Goal: Task Accomplishment & Management: Manage account settings

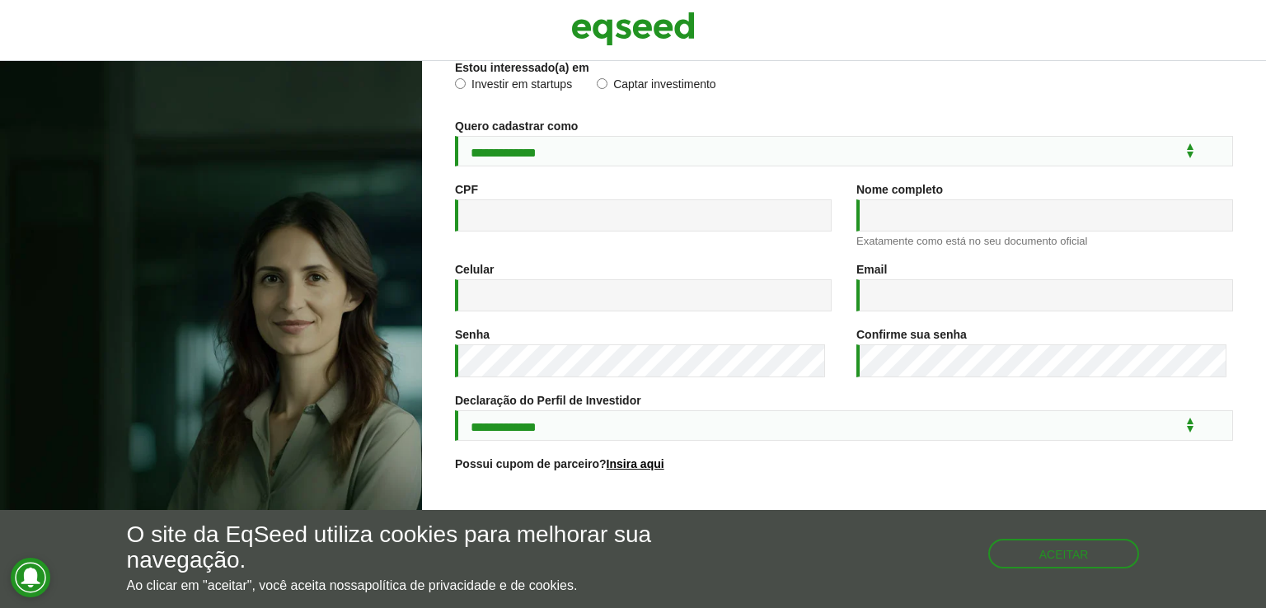
scroll to position [222, 0]
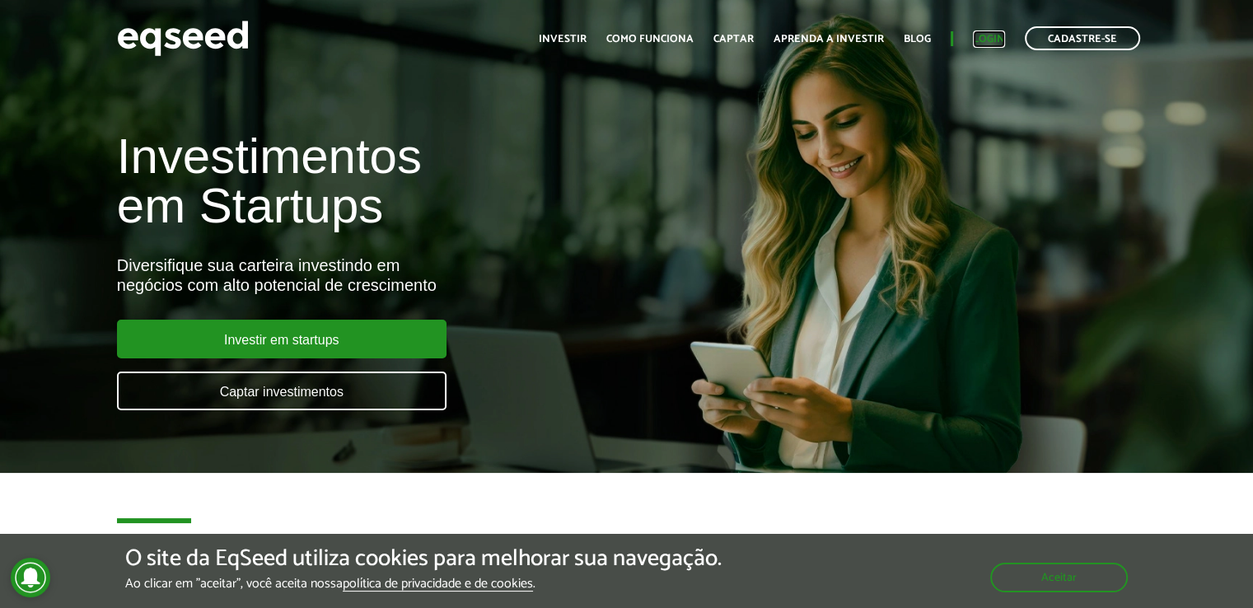
click at [993, 35] on link "Login" at bounding box center [989, 39] width 32 height 11
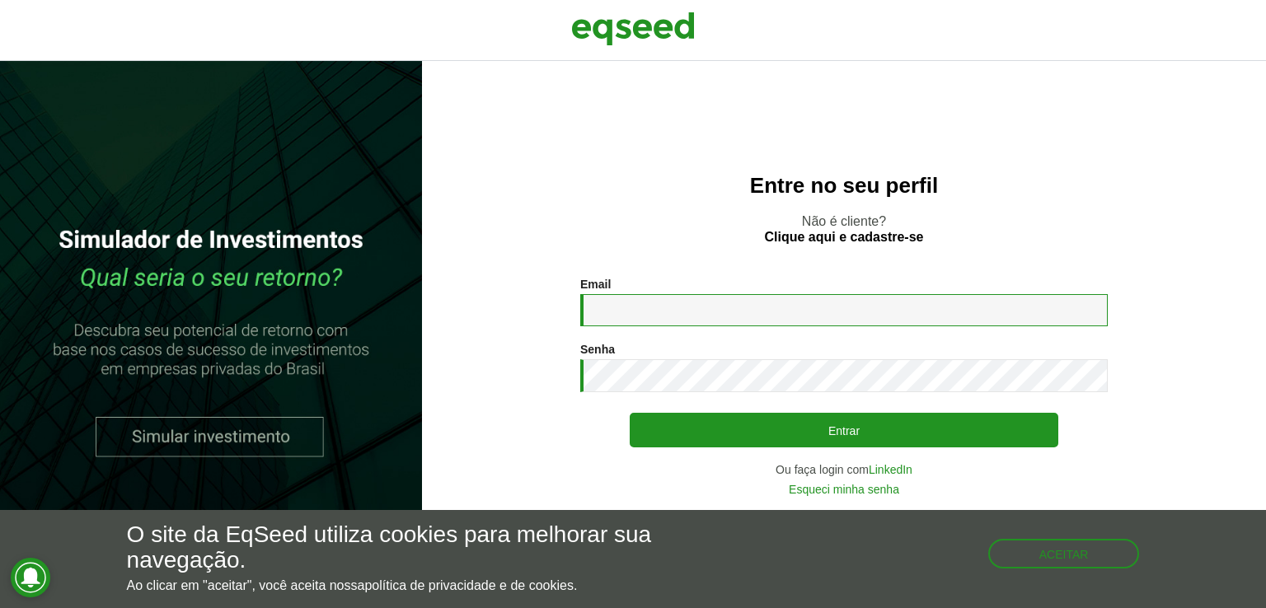
click at [914, 313] on input "Email *" at bounding box center [843, 310] width 527 height 32
click at [788, 311] on input "Email *" at bounding box center [843, 310] width 527 height 32
type input "**********"
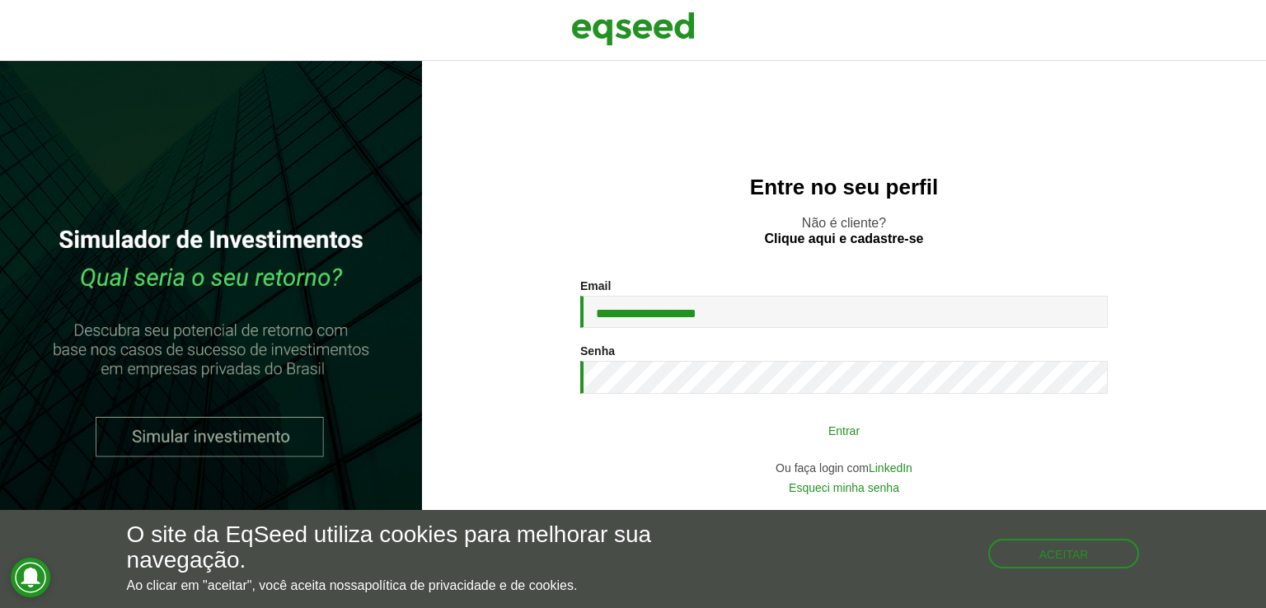
click at [876, 421] on button "Entrar" at bounding box center [844, 430] width 429 height 31
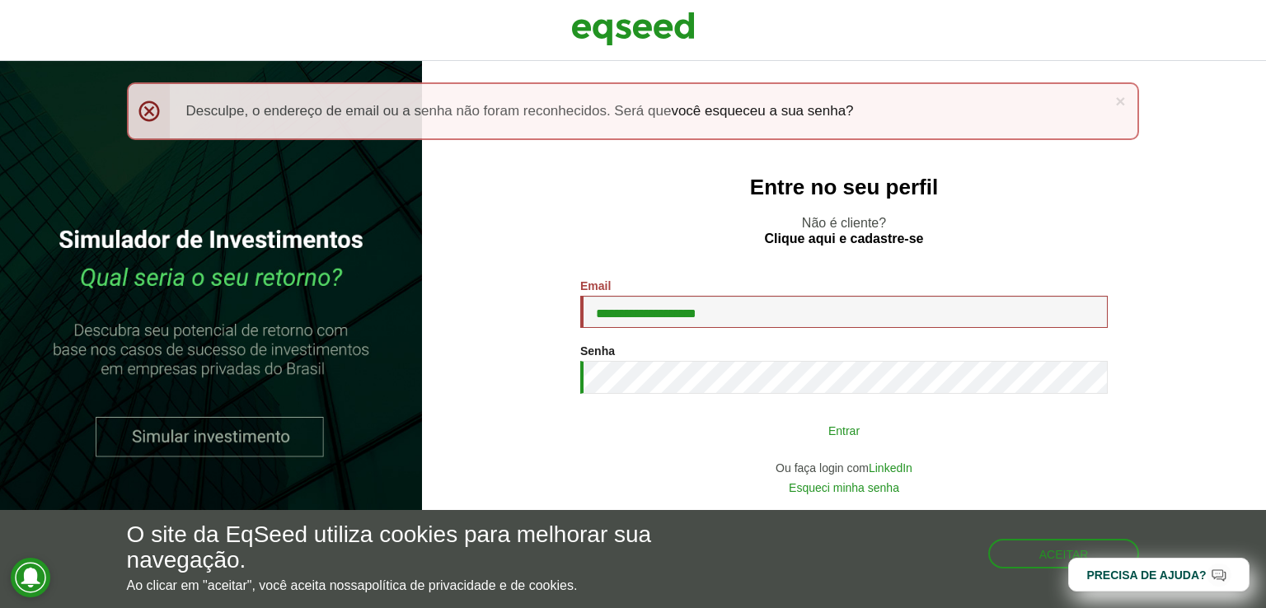
click at [784, 437] on button "Entrar" at bounding box center [844, 430] width 429 height 31
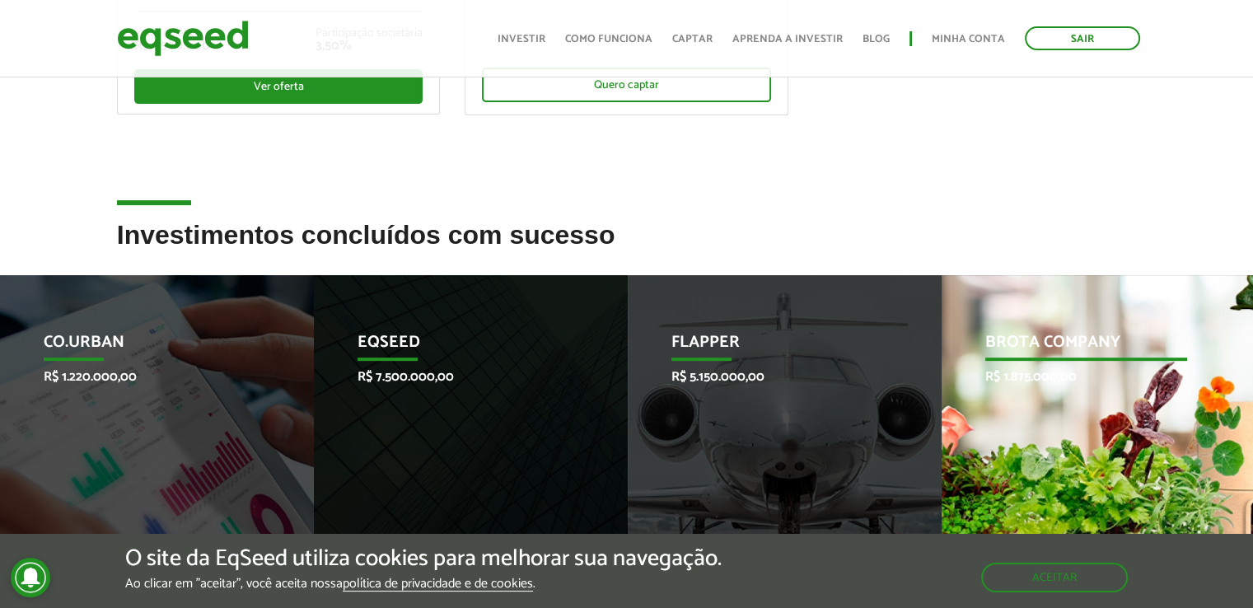
scroll to position [659, 0]
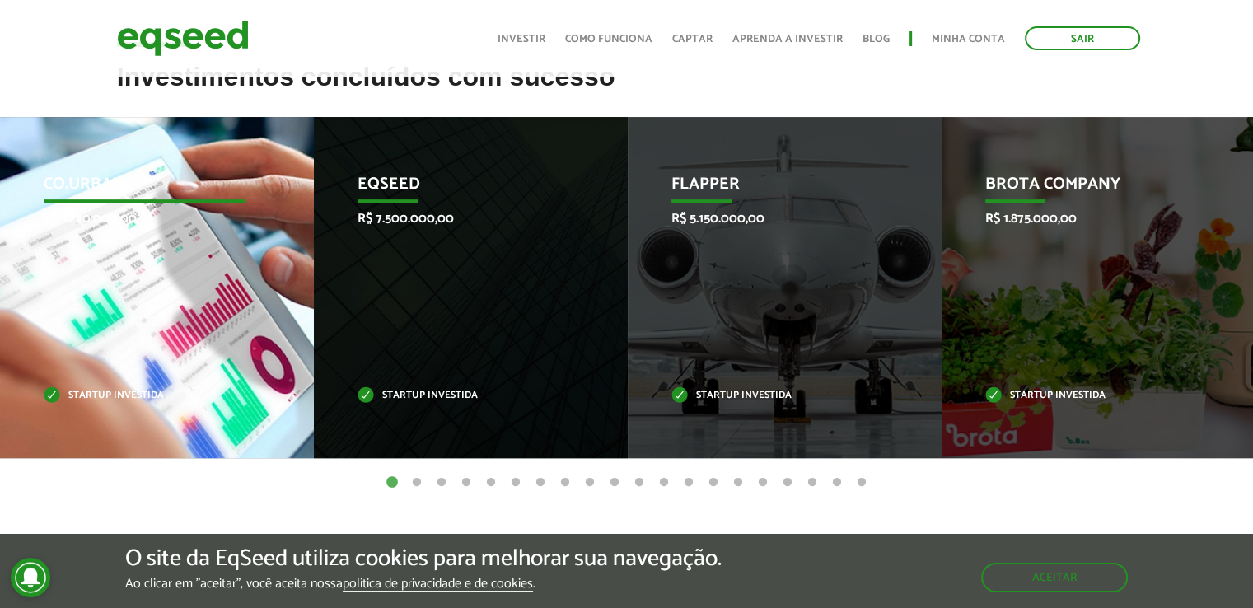
click at [117, 334] on div "Co.Urban R$ 1.220.000,00 Startup investida" at bounding box center [144, 287] width 289 height 341
click at [101, 175] on p "Co.Urban" at bounding box center [145, 189] width 203 height 28
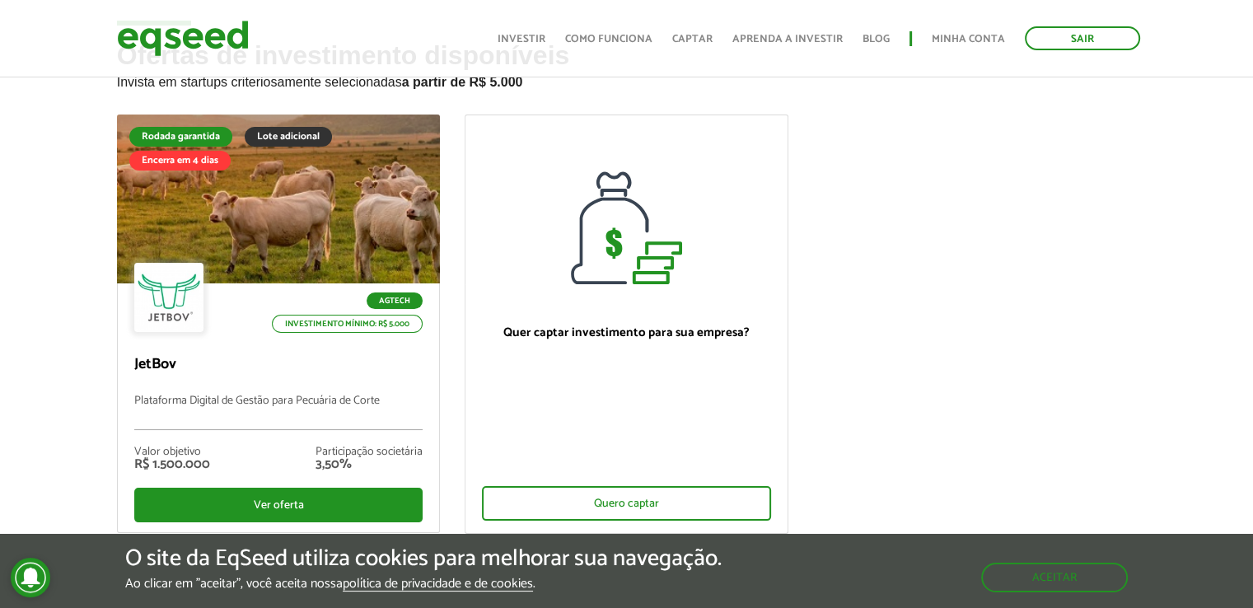
scroll to position [0, 0]
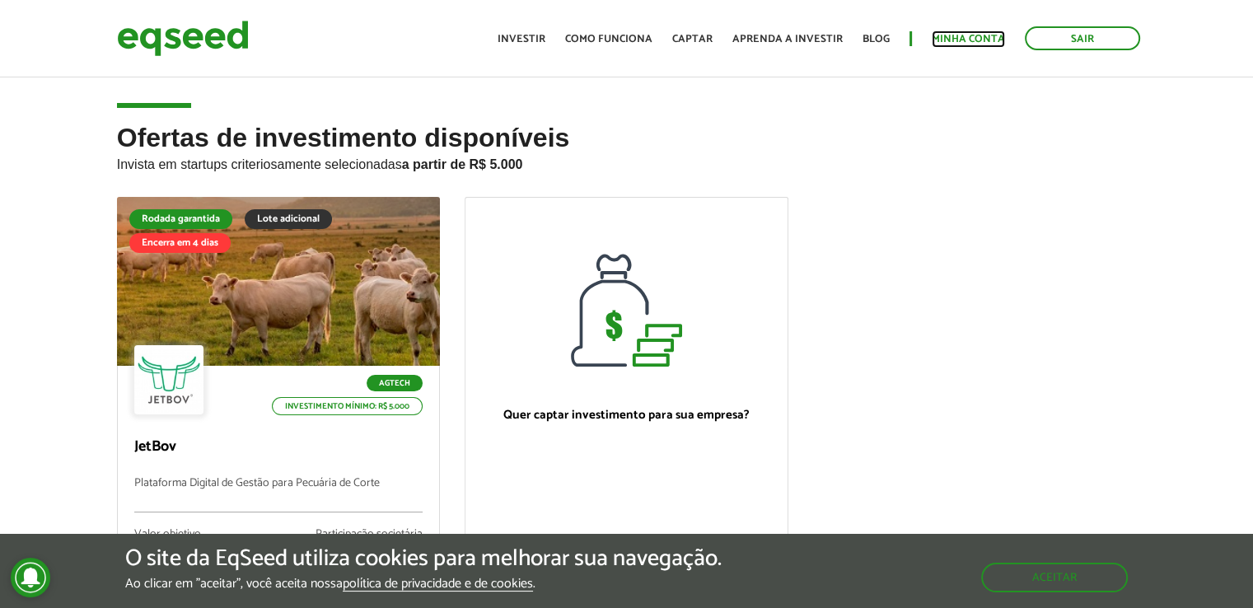
click at [979, 40] on link "Minha conta" at bounding box center [968, 39] width 73 height 11
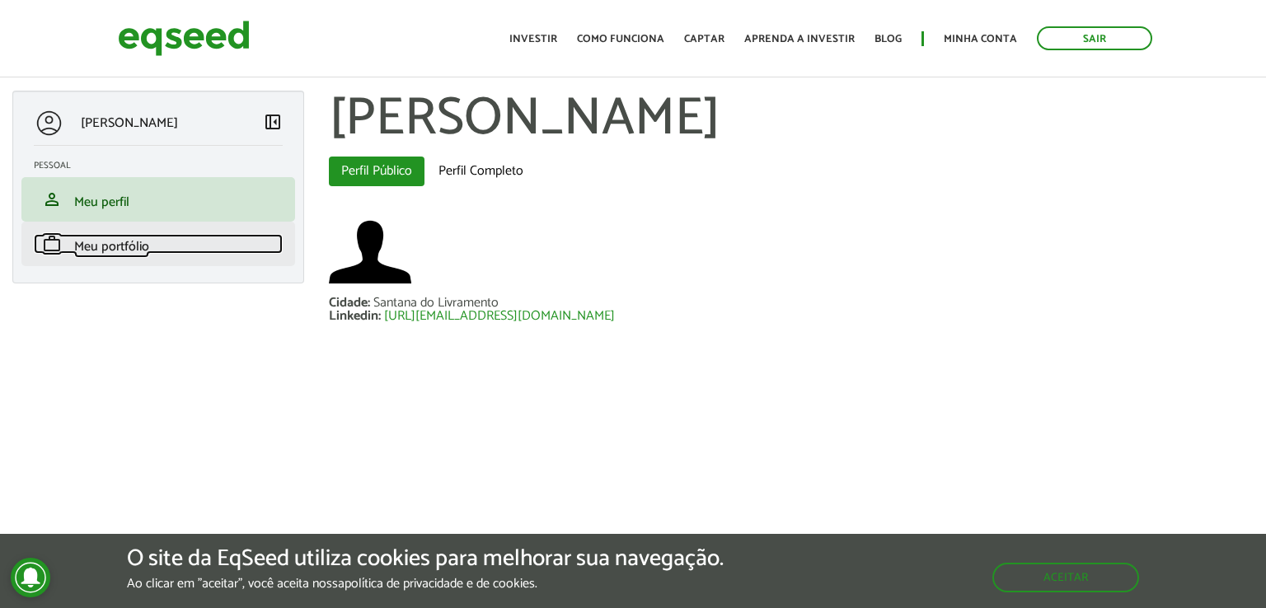
click at [107, 253] on span "Meu portfólio" at bounding box center [111, 247] width 75 height 22
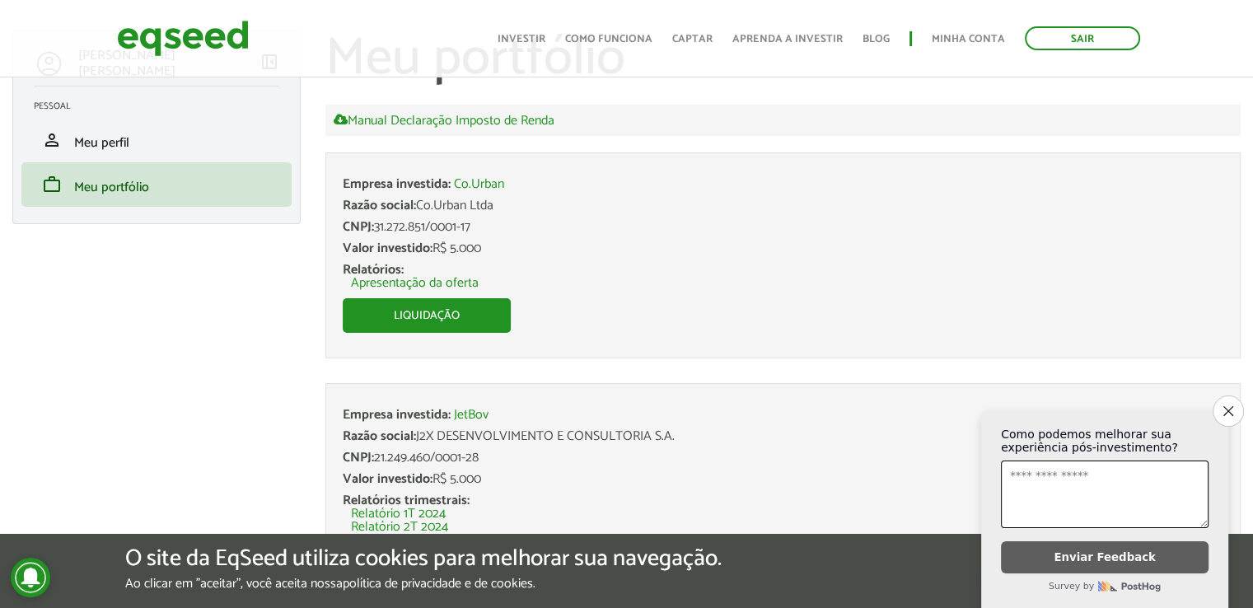
scroll to position [61, 0]
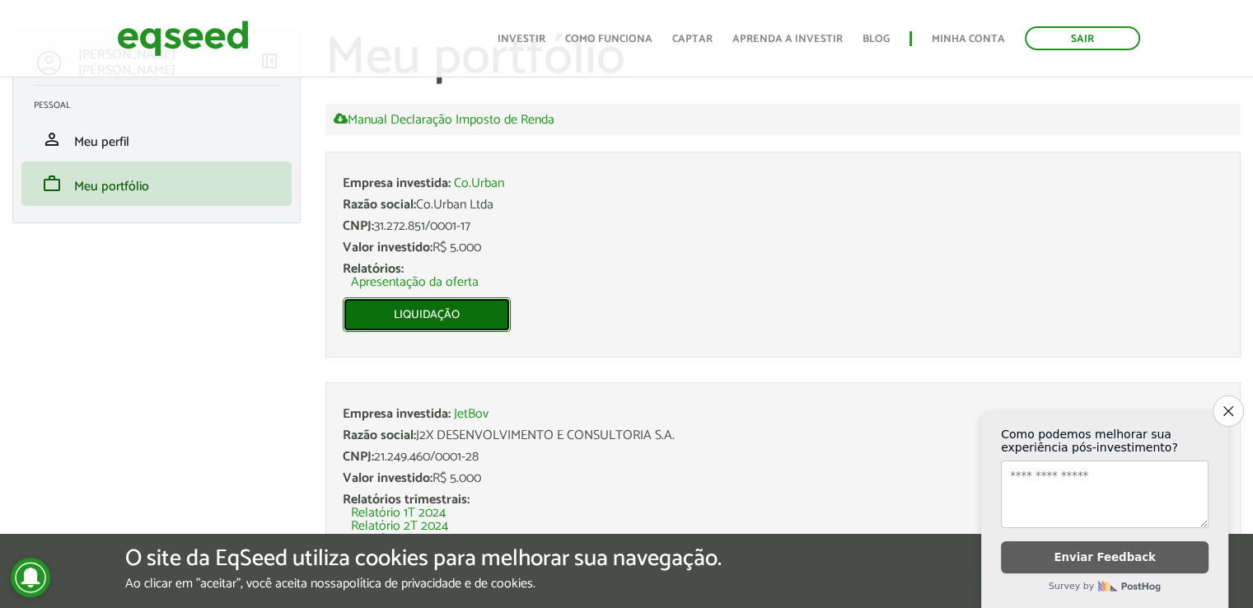
click at [425, 298] on link "Liquidação" at bounding box center [427, 315] width 168 height 35
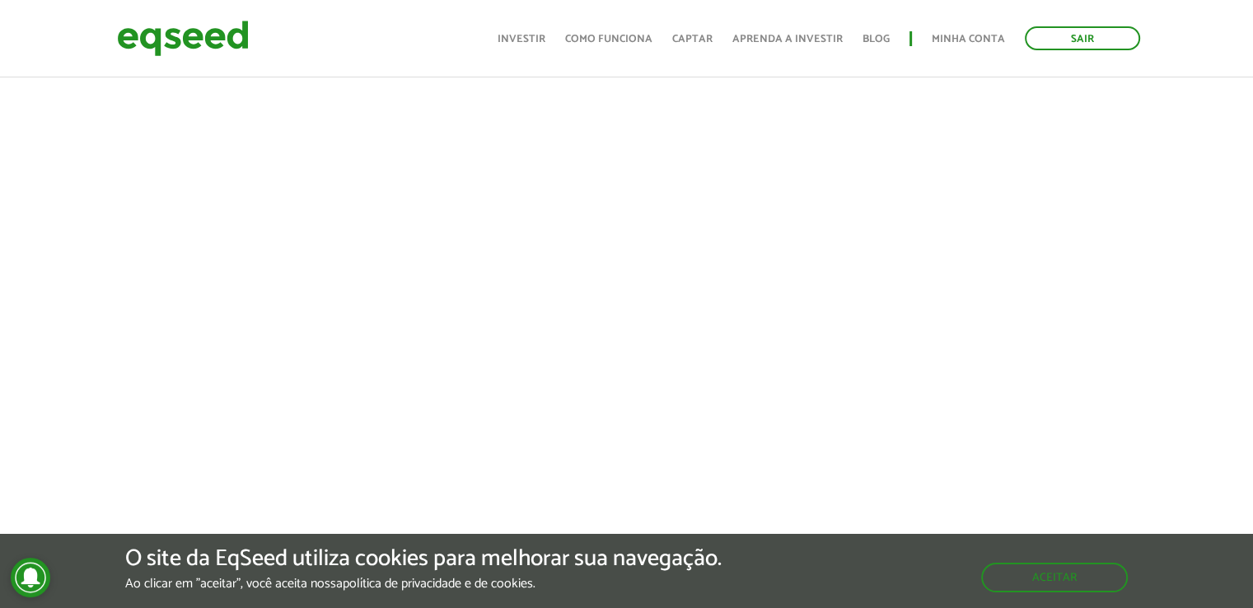
scroll to position [659, 0]
